Goal: Complete application form

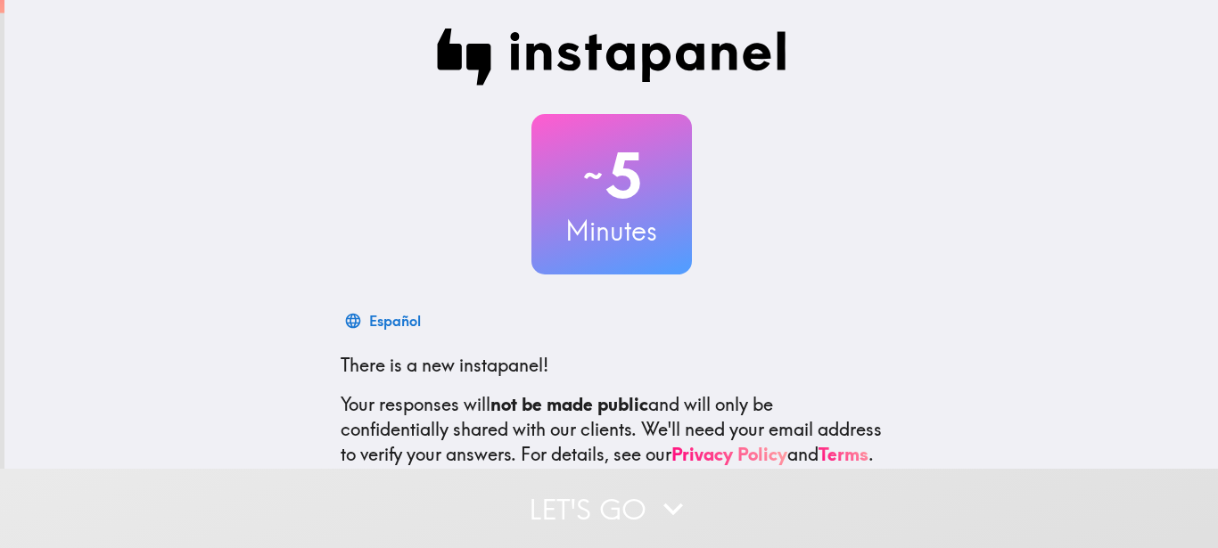
scroll to position [195, 0]
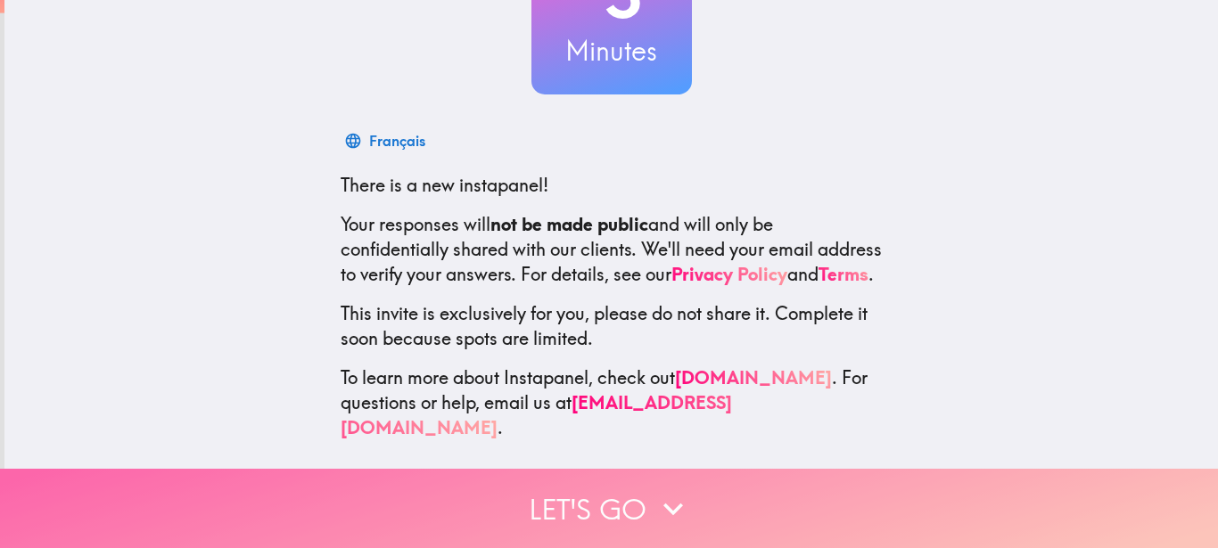
click at [654, 497] on icon "button" at bounding box center [673, 508] width 39 height 39
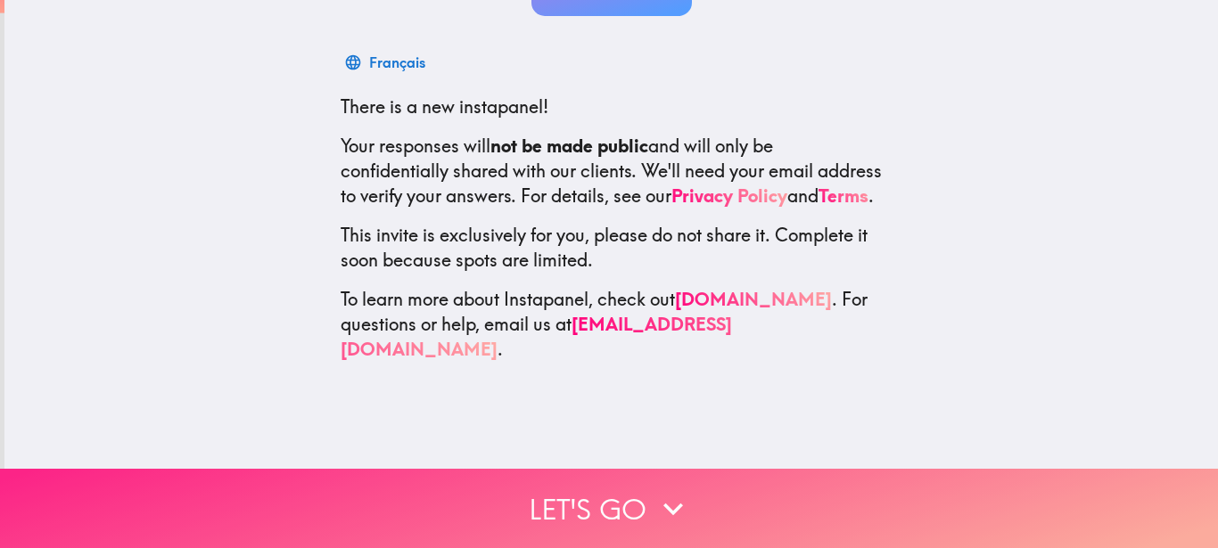
scroll to position [0, 0]
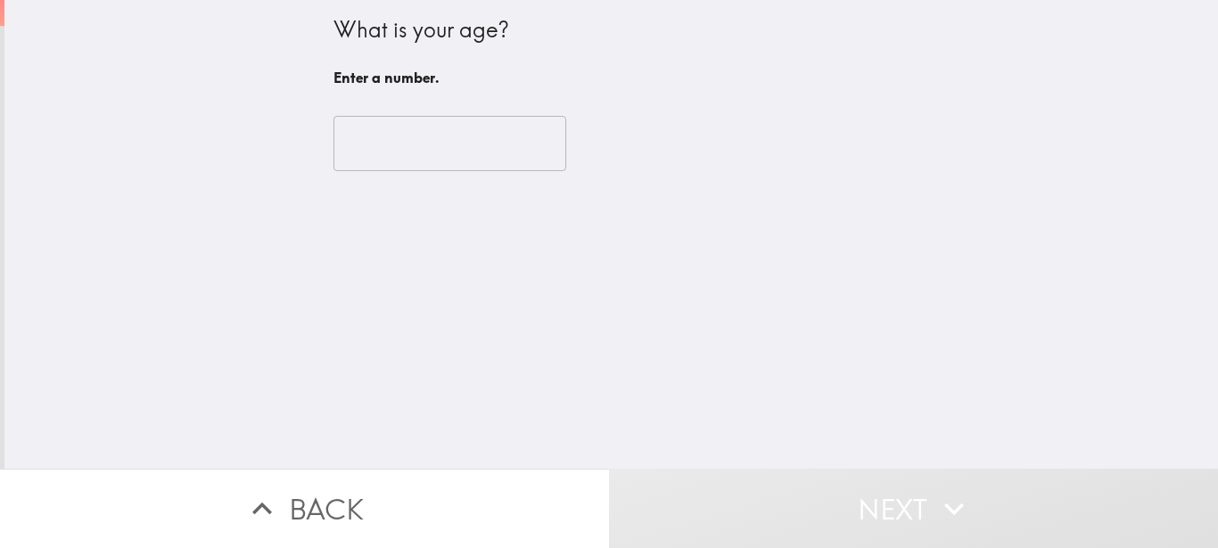
click at [492, 140] on input "number" at bounding box center [449, 143] width 233 height 55
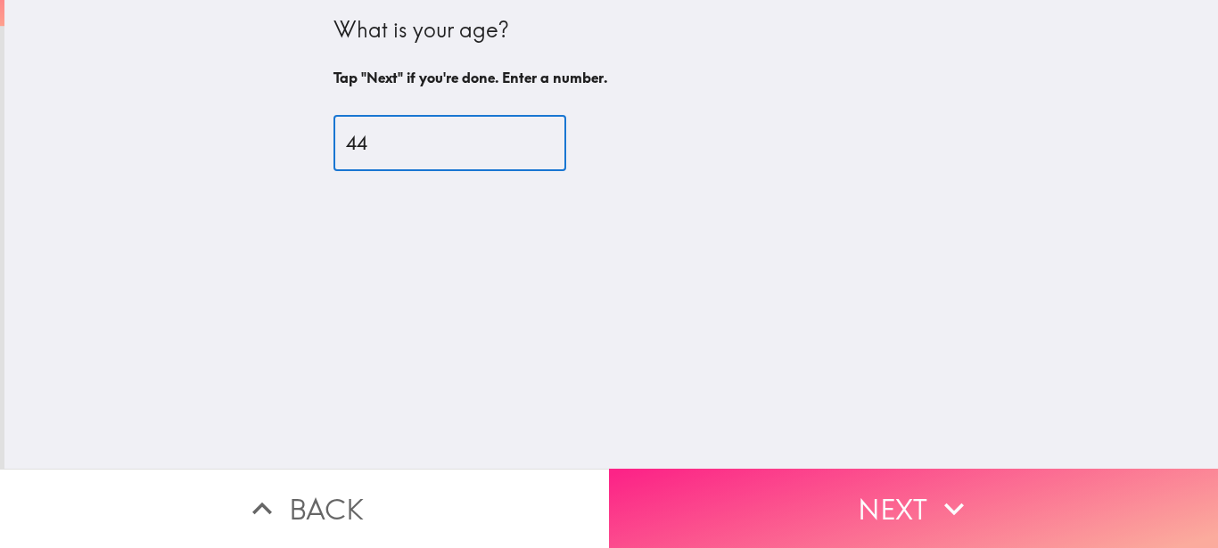
type input "44"
click at [974, 496] on button "Next" at bounding box center [913, 508] width 609 height 79
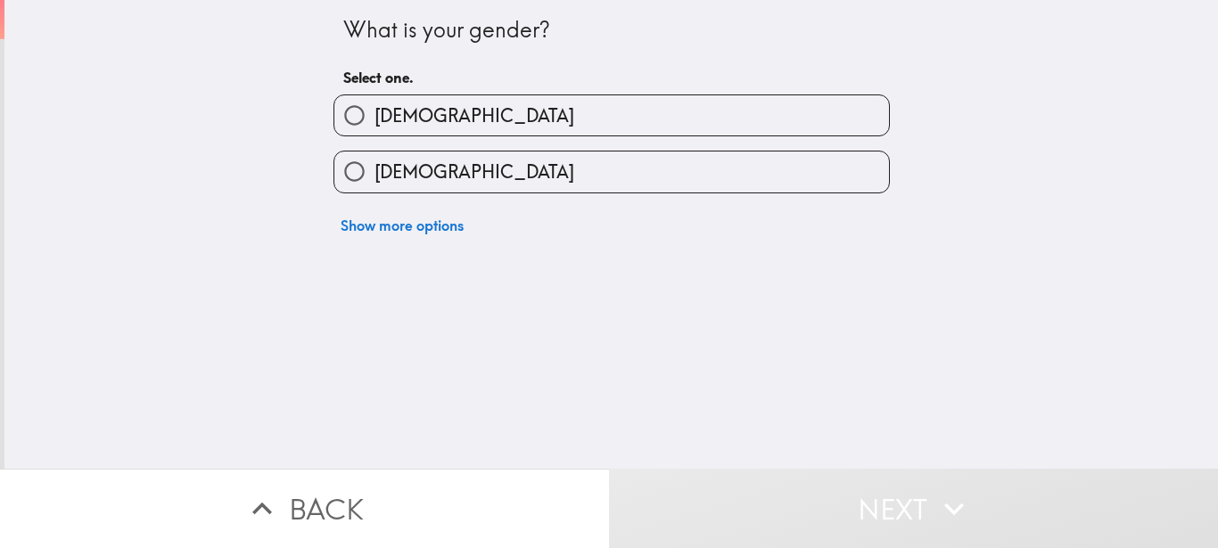
drag, startPoint x: 457, startPoint y: 121, endPoint x: 471, endPoint y: 127, distance: 14.4
click at [462, 123] on label "[DEMOGRAPHIC_DATA]" at bounding box center [611, 115] width 555 height 40
click at [351, 112] on input "[DEMOGRAPHIC_DATA]" at bounding box center [354, 115] width 40 height 40
radio input "true"
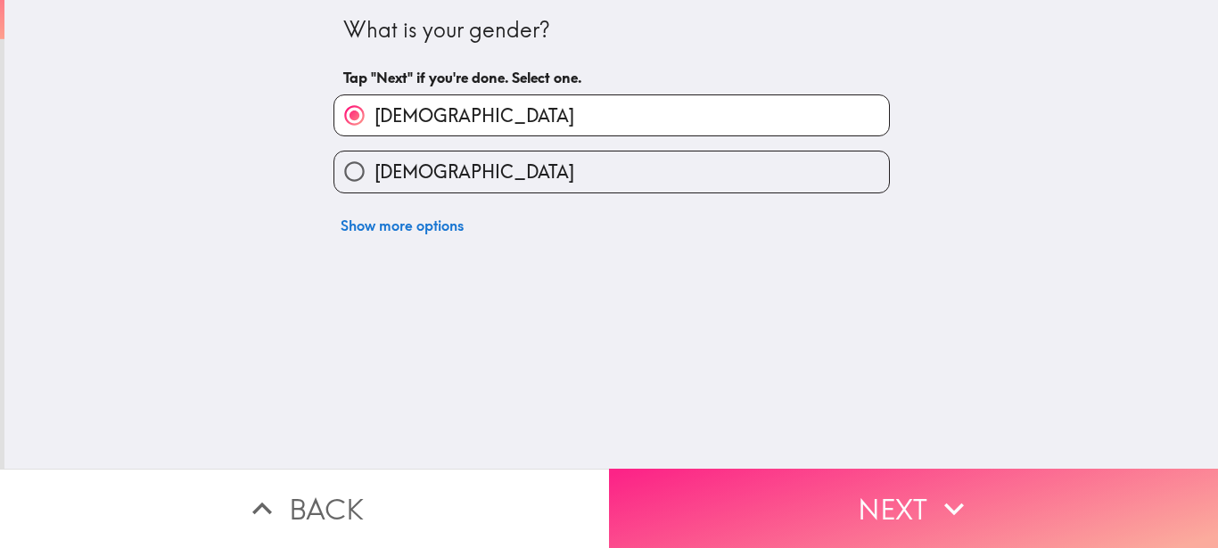
click at [875, 498] on button "Next" at bounding box center [913, 508] width 609 height 79
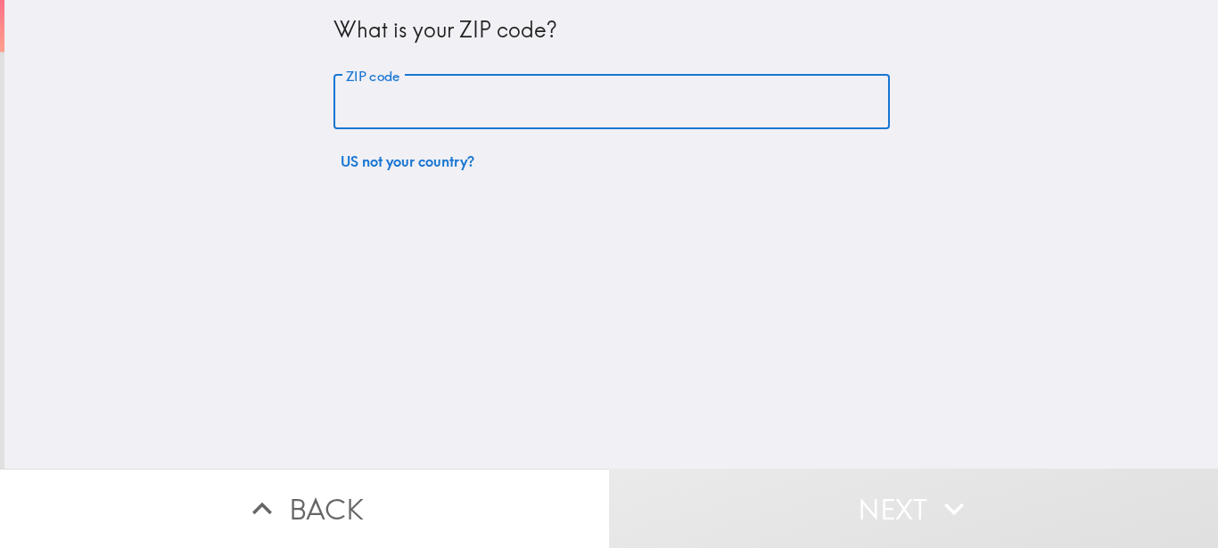
click at [432, 105] on input "ZIP code" at bounding box center [611, 102] width 556 height 55
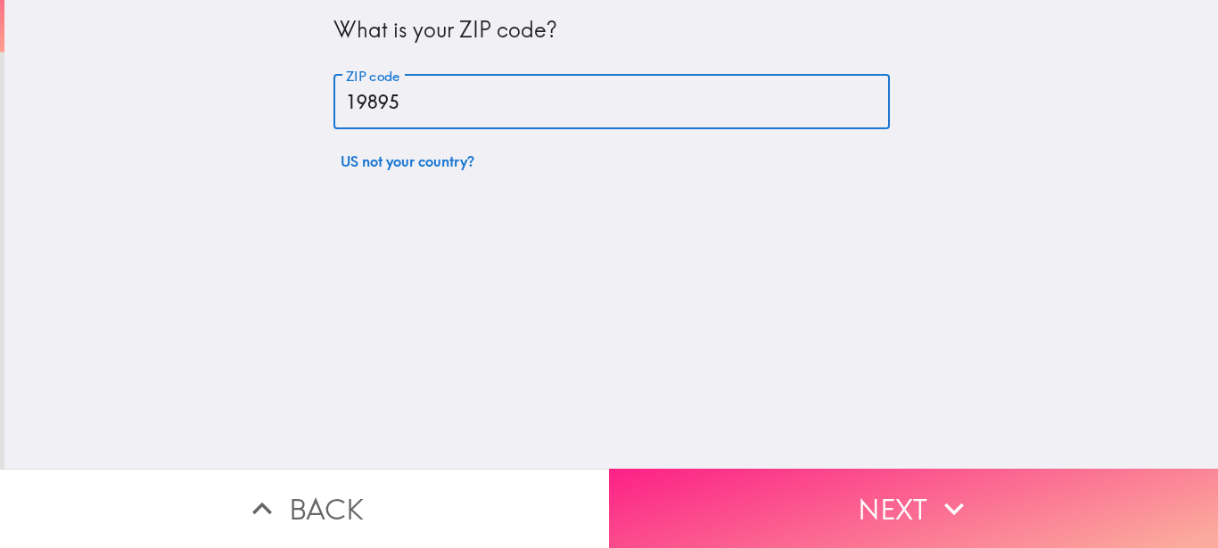
type input "19895"
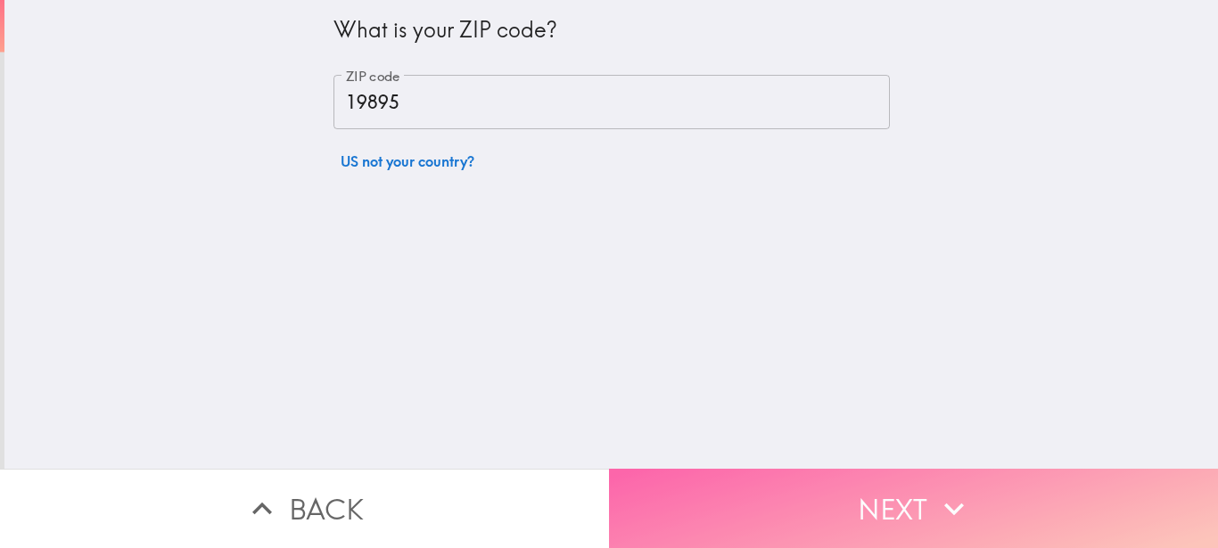
click at [954, 489] on icon "button" at bounding box center [953, 508] width 39 height 39
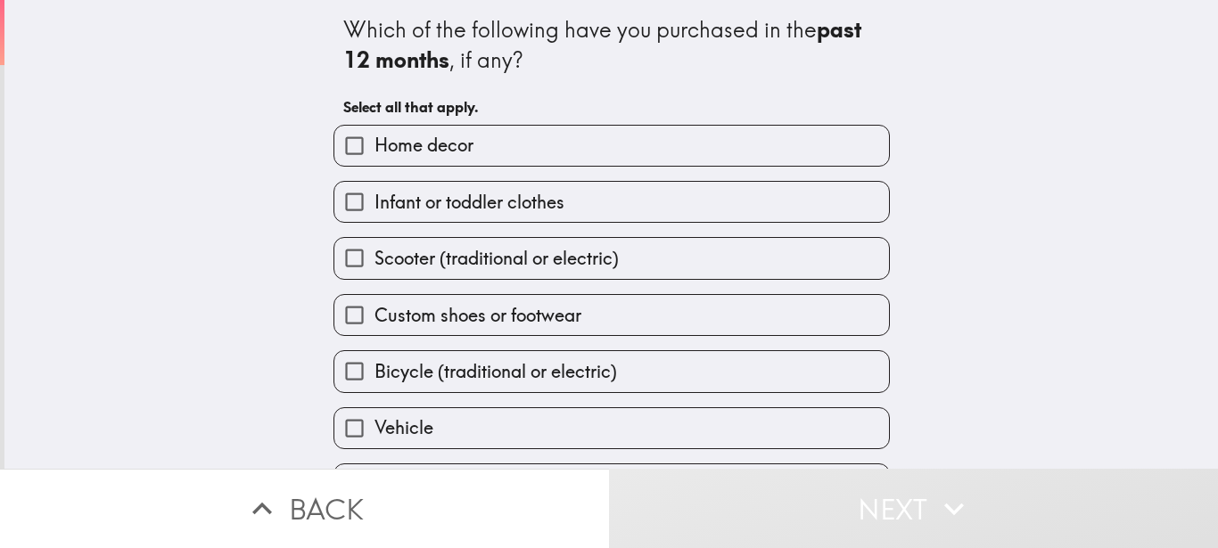
click at [578, 312] on label "Custom shoes or footwear" at bounding box center [611, 315] width 555 height 40
click at [374, 312] on input "Custom shoes or footwear" at bounding box center [354, 315] width 40 height 40
checkbox input "true"
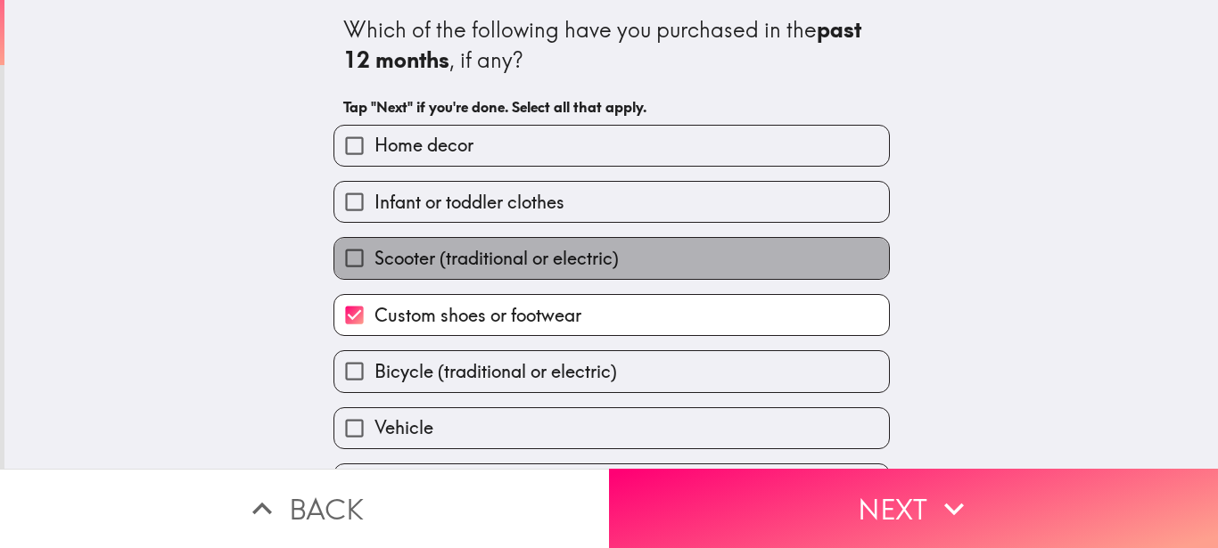
click at [487, 246] on label "Scooter (traditional or electric)" at bounding box center [611, 258] width 555 height 40
click at [374, 246] on input "Scooter (traditional or electric)" at bounding box center [354, 258] width 40 height 40
checkbox input "true"
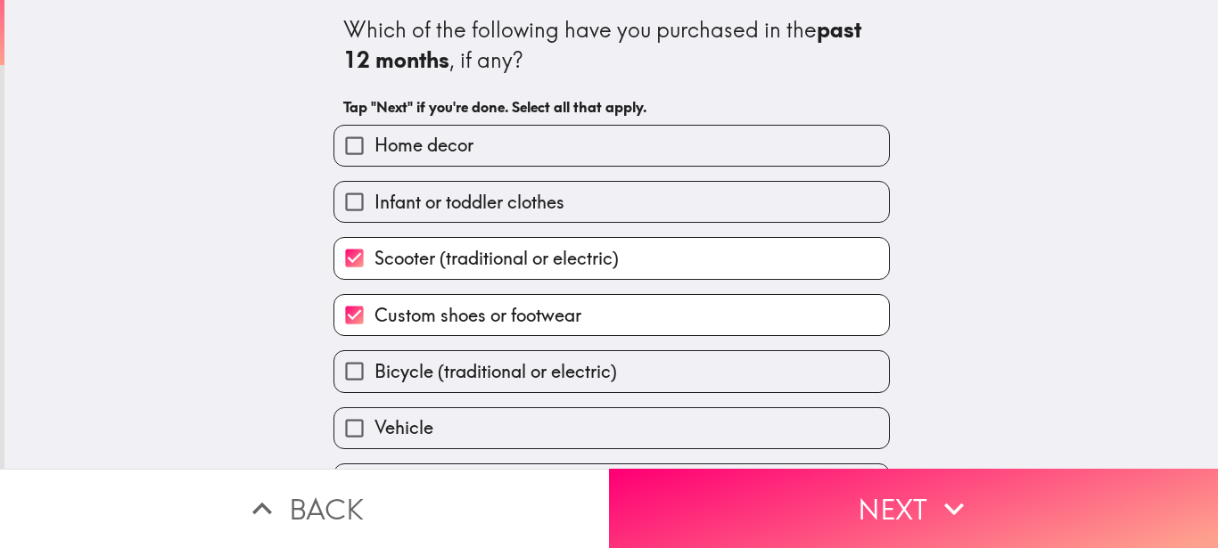
scroll to position [109, 0]
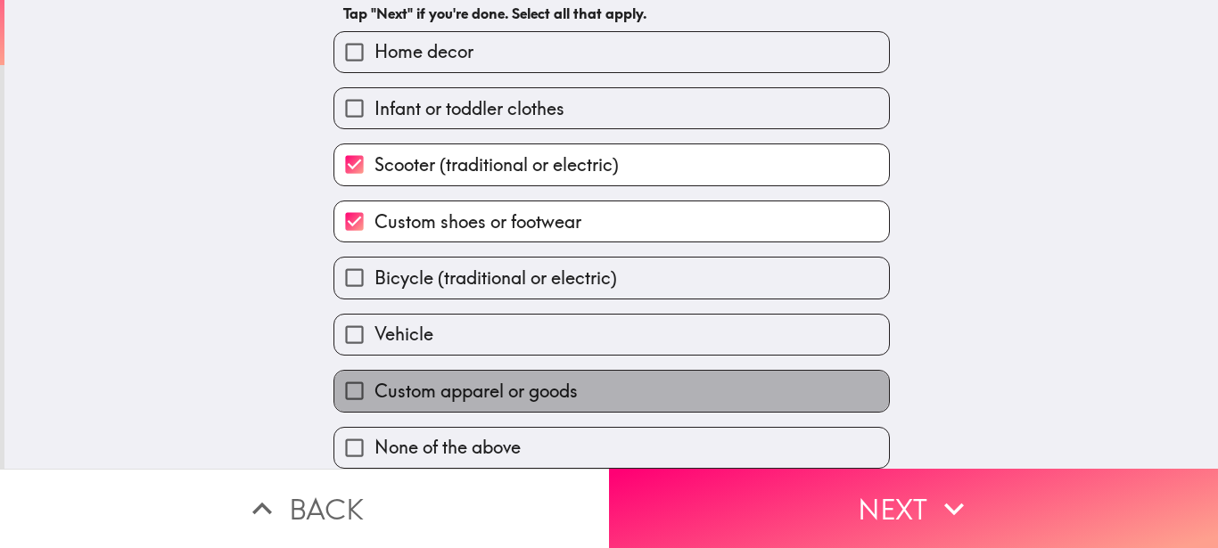
click at [527, 380] on span "Custom apparel or goods" at bounding box center [475, 391] width 203 height 25
click at [374, 380] on input "Custom apparel or goods" at bounding box center [354, 391] width 40 height 40
checkbox input "true"
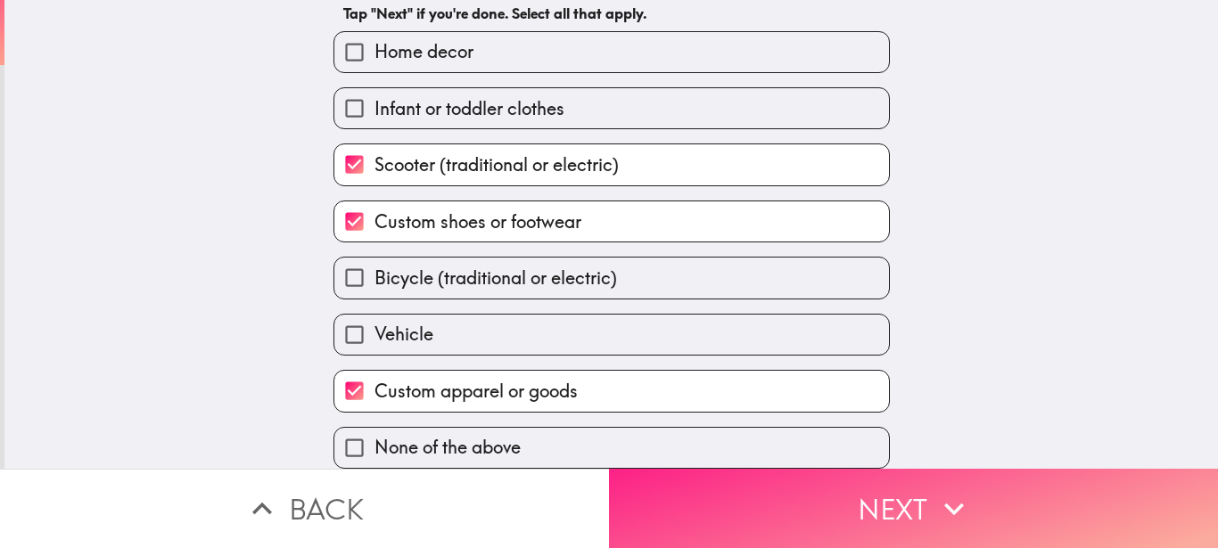
click at [879, 489] on button "Next" at bounding box center [913, 508] width 609 height 79
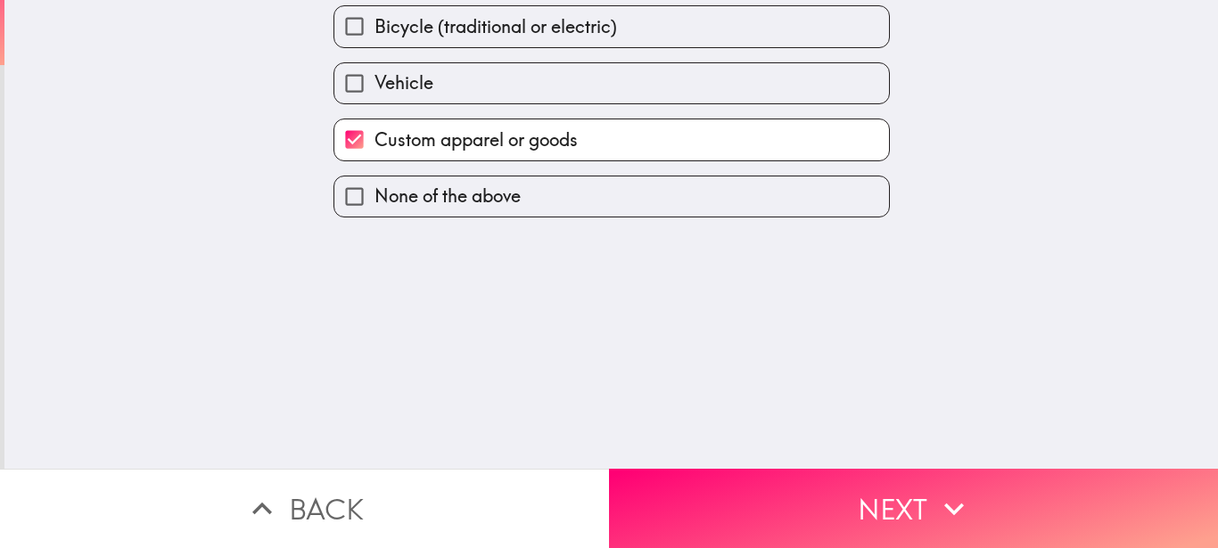
scroll to position [0, 0]
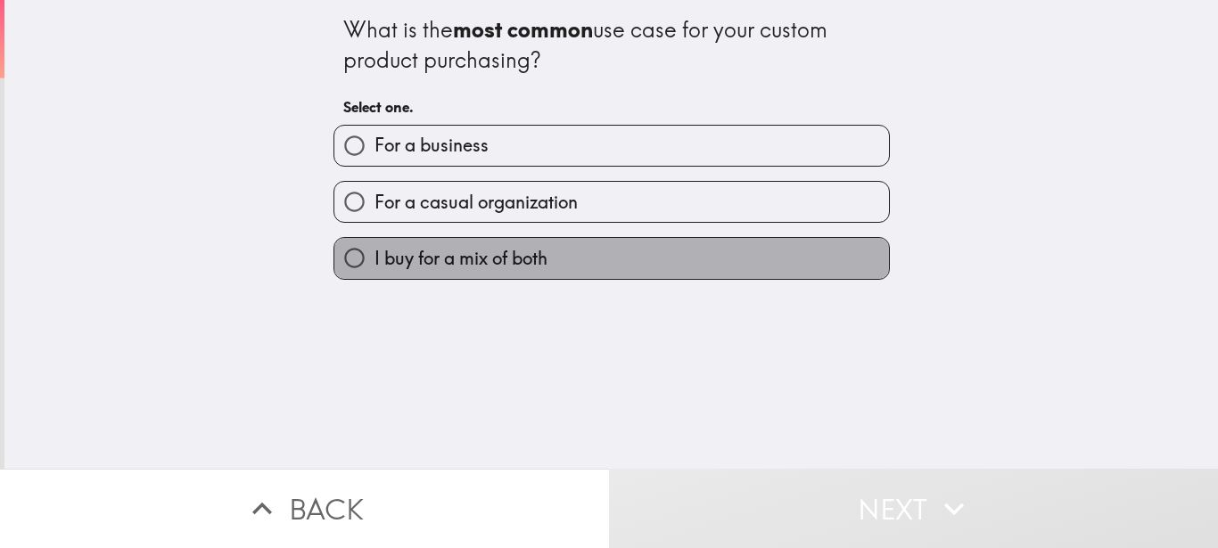
click at [524, 259] on span "I buy for a mix of both" at bounding box center [460, 258] width 173 height 25
click at [374, 259] on input "I buy for a mix of both" at bounding box center [354, 258] width 40 height 40
radio input "true"
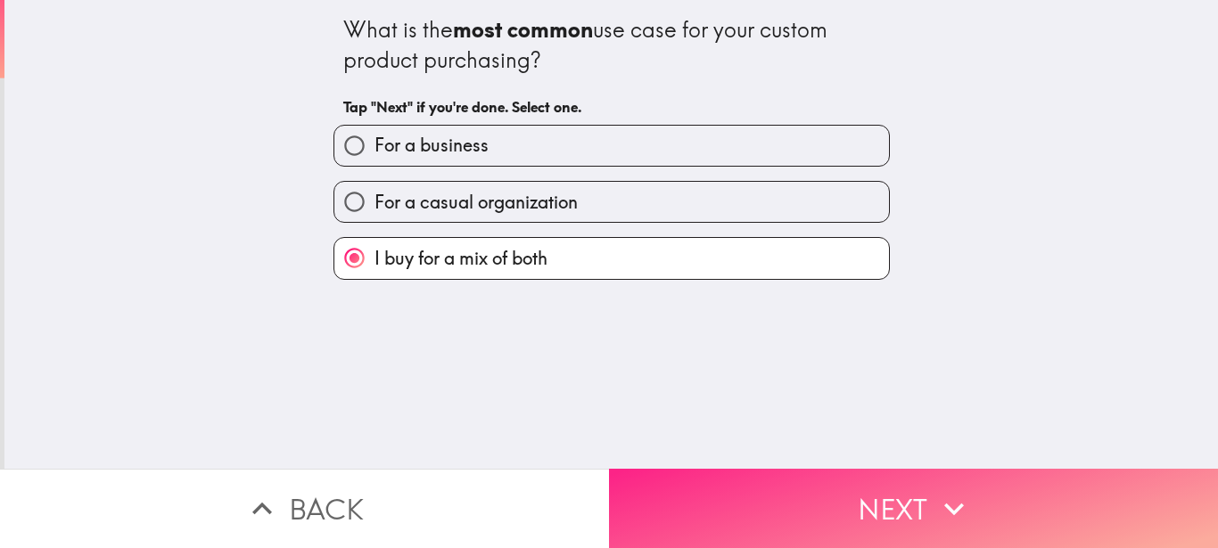
click at [876, 485] on button "Next" at bounding box center [913, 508] width 609 height 79
